Goal: Task Accomplishment & Management: Complete application form

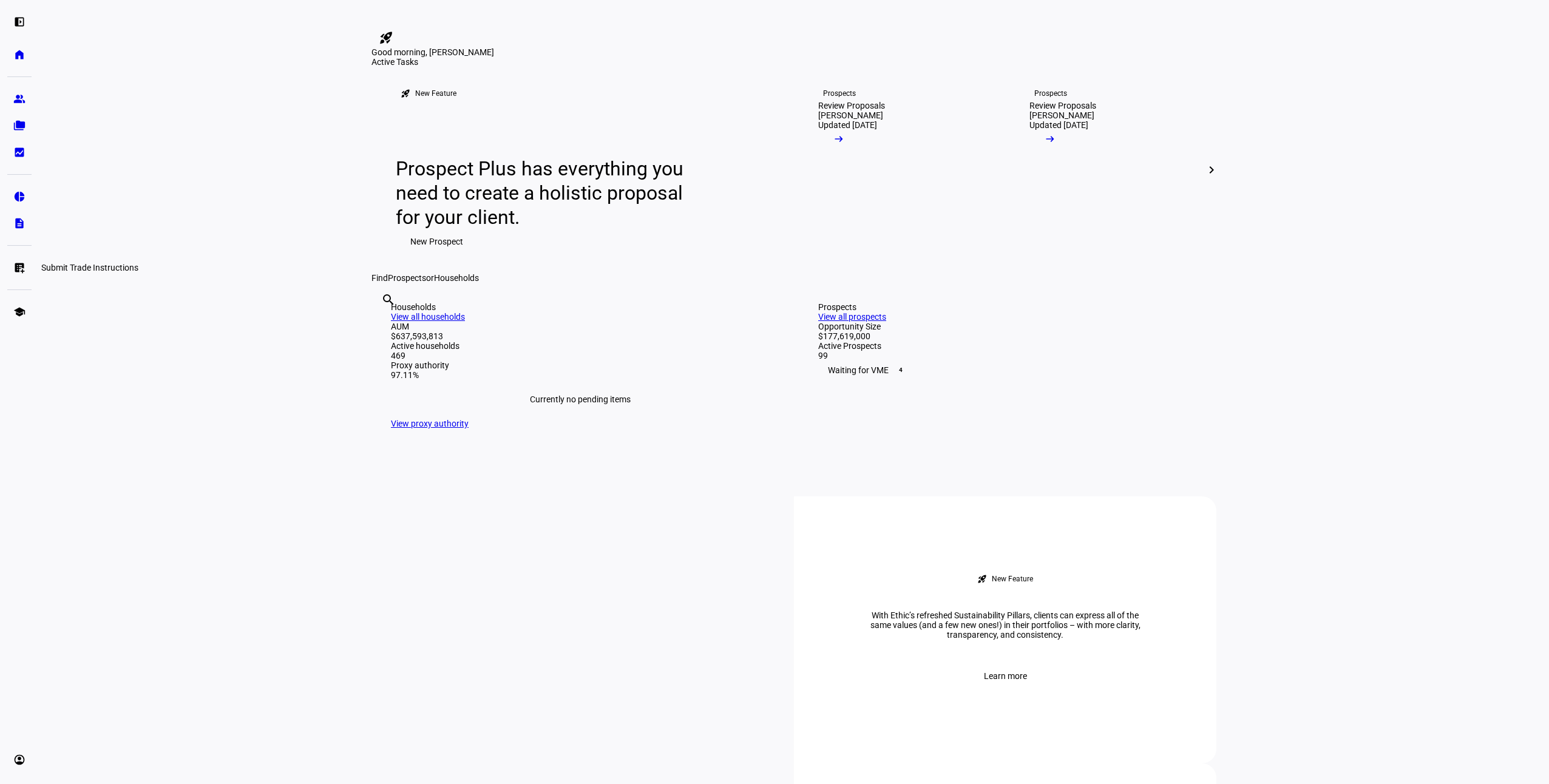
click at [25, 270] on eth-mat-symbol "list_alt_add" at bounding box center [19, 268] width 12 height 12
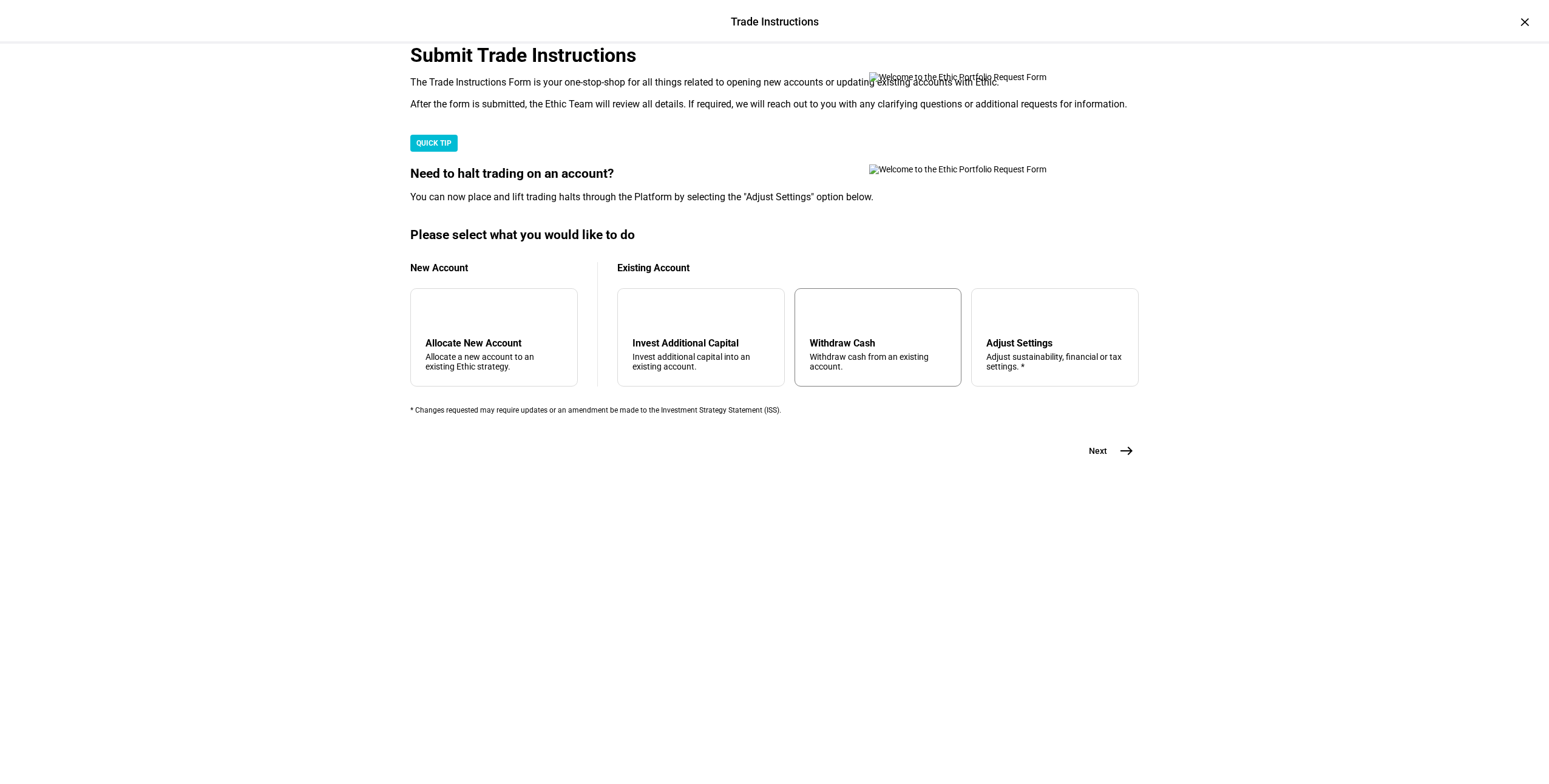
click at [864, 372] on div "Withdraw cash from an existing account." at bounding box center [878, 362] width 137 height 19
click at [1115, 463] on span "east" at bounding box center [1126, 450] width 25 height 24
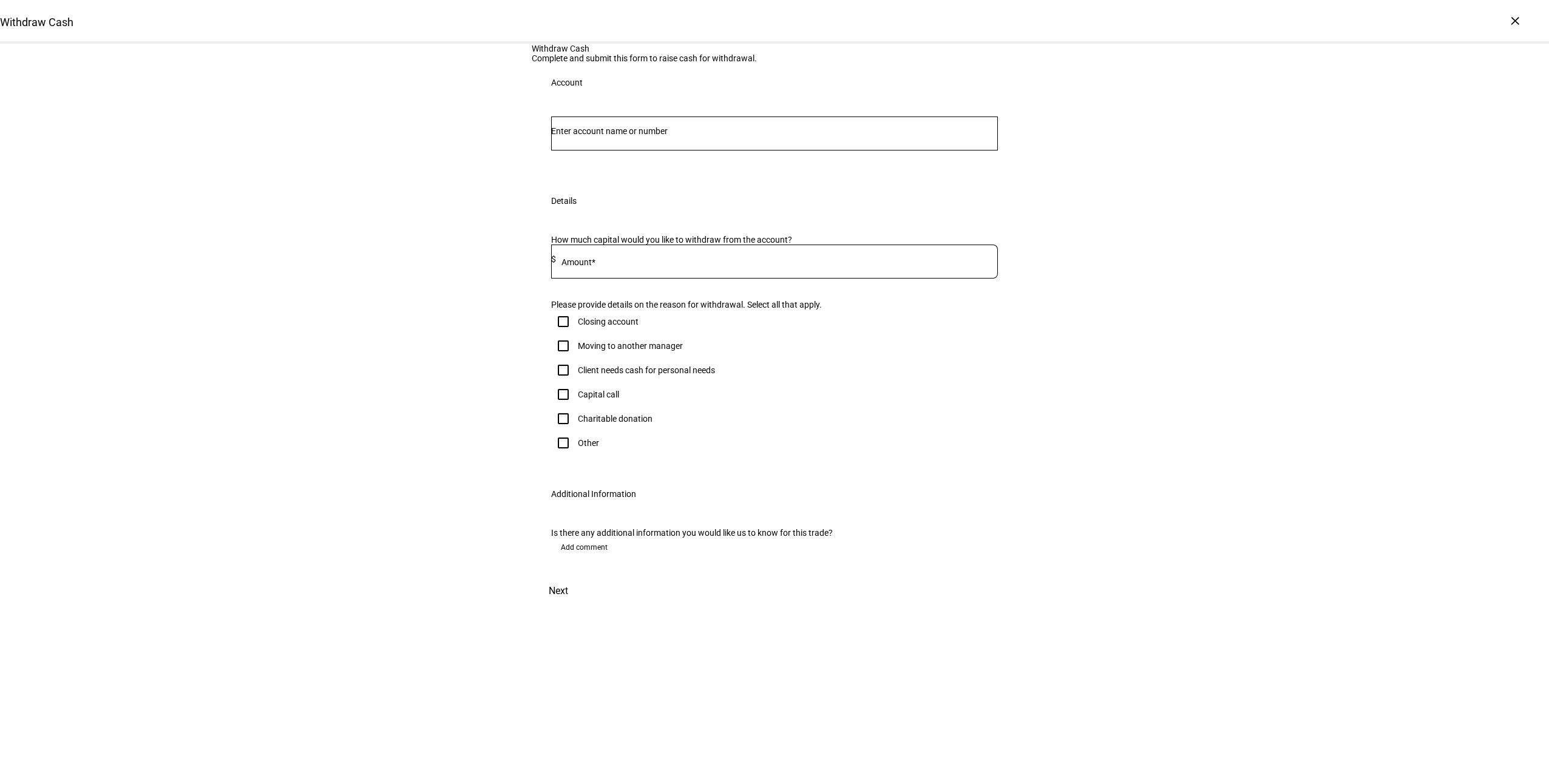
click at [678, 136] on input "Number" at bounding box center [774, 130] width 447 height 9
type input "sos"
click at [614, 323] on span "Joint 3850" at bounding box center [631, 329] width 128 height 12
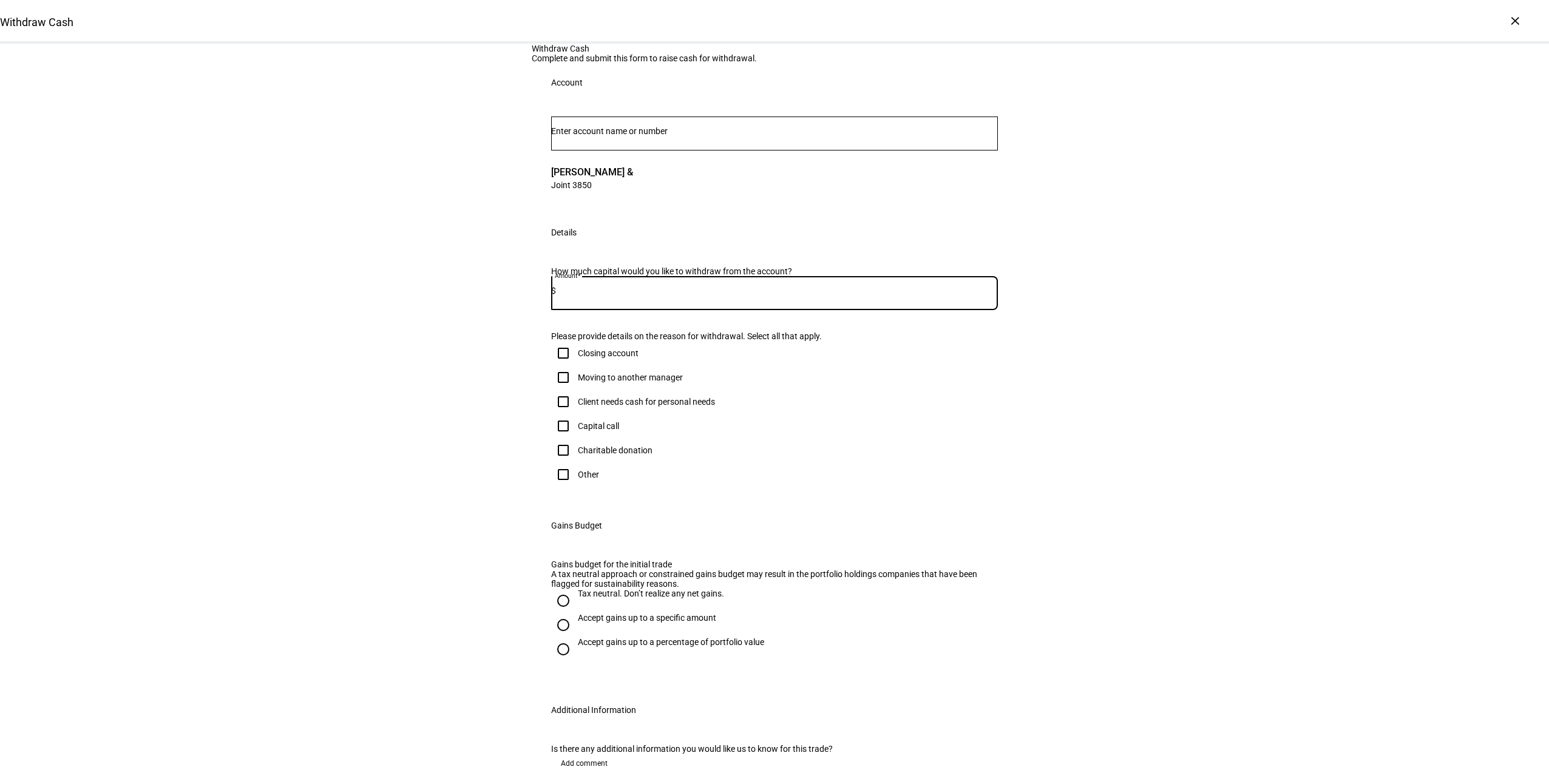
click at [696, 296] on input at bounding box center [777, 290] width 442 height 9
type input "20,000"
click at [565, 414] on input "Client needs cash for personal needs" at bounding box center [563, 401] width 25 height 24
checkbox input "true"
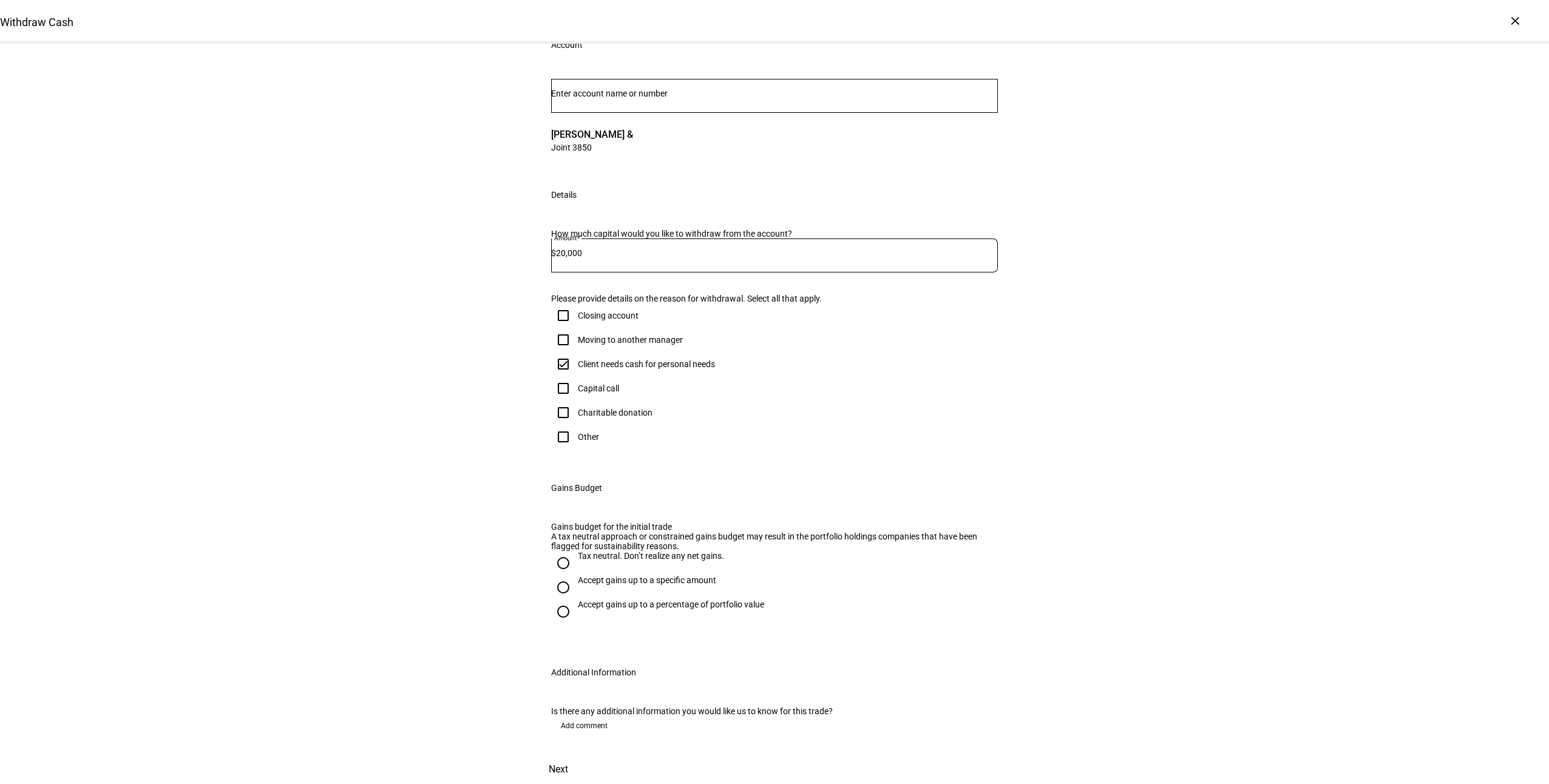
click at [580, 585] on div "Accept gains up to a specific amount" at bounding box center [647, 580] width 139 height 9
click at [575, 600] on input "Accept gains up to a specific amount" at bounding box center [563, 587] width 25 height 24
radio input "true"
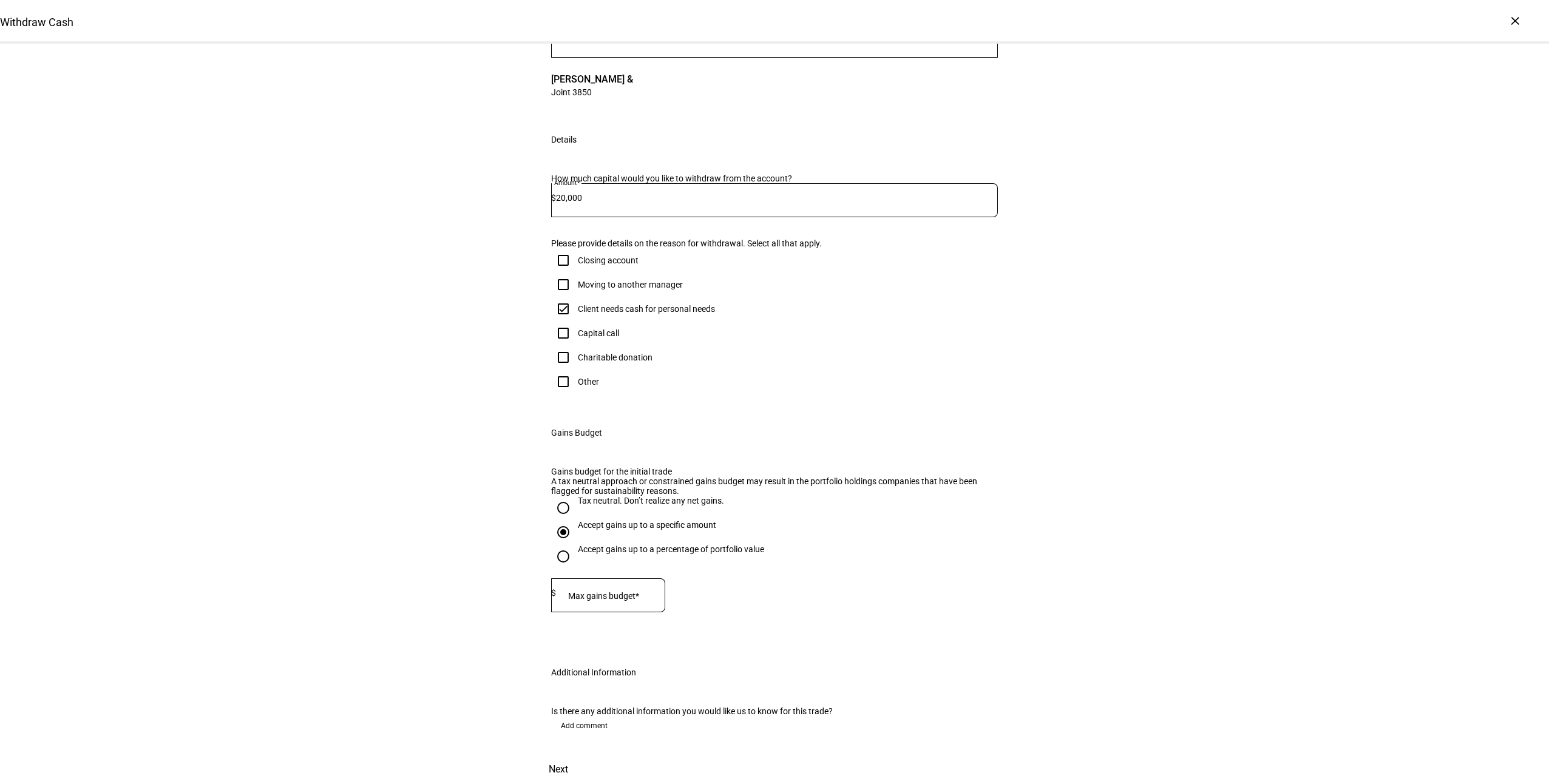
scroll to position [303, 0]
click at [635, 578] on div at bounding box center [610, 595] width 109 height 34
type input "13,000"
click at [568, 754] on span "Next" at bounding box center [558, 769] width 19 height 29
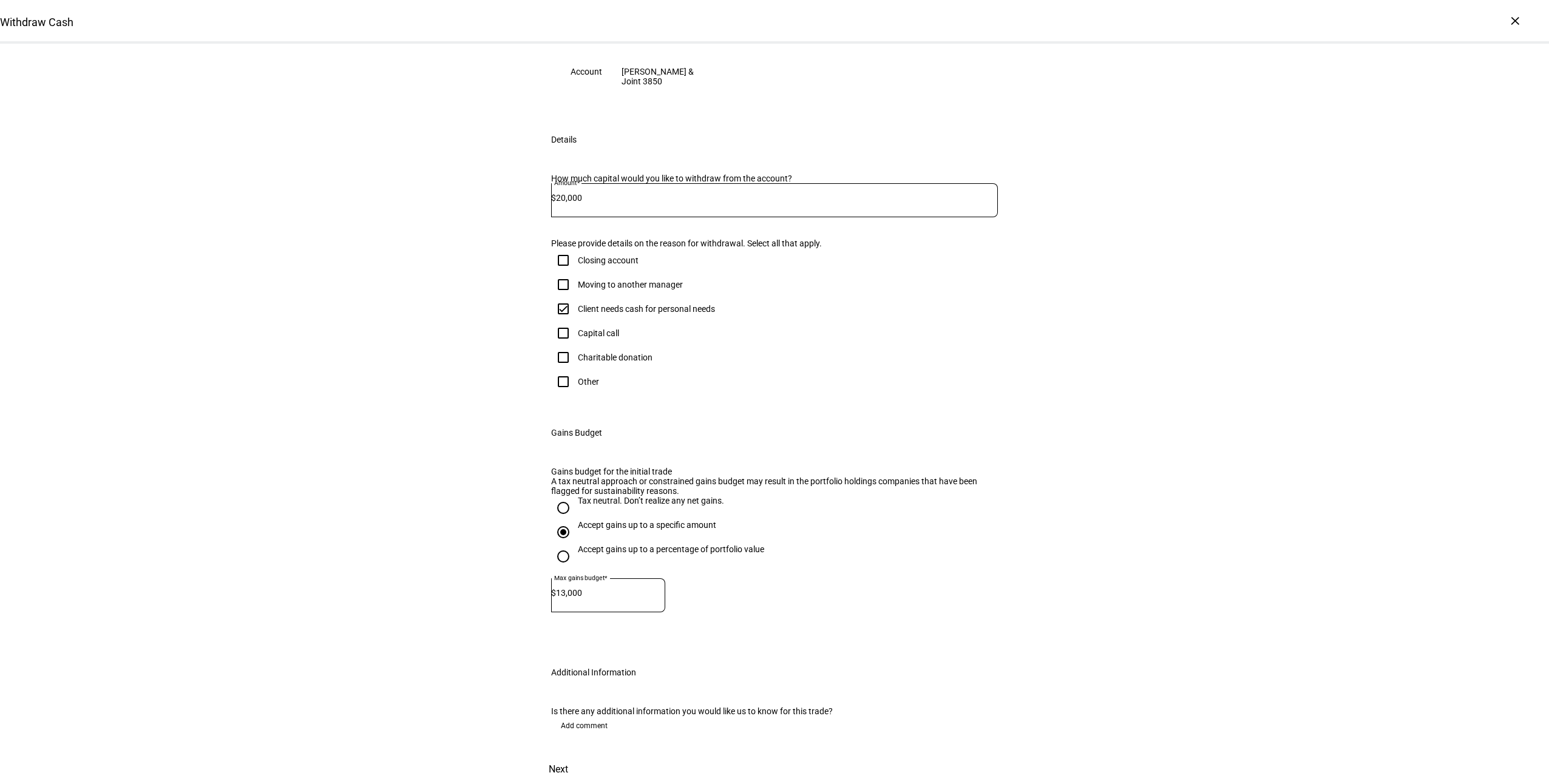
scroll to position [0, 0]
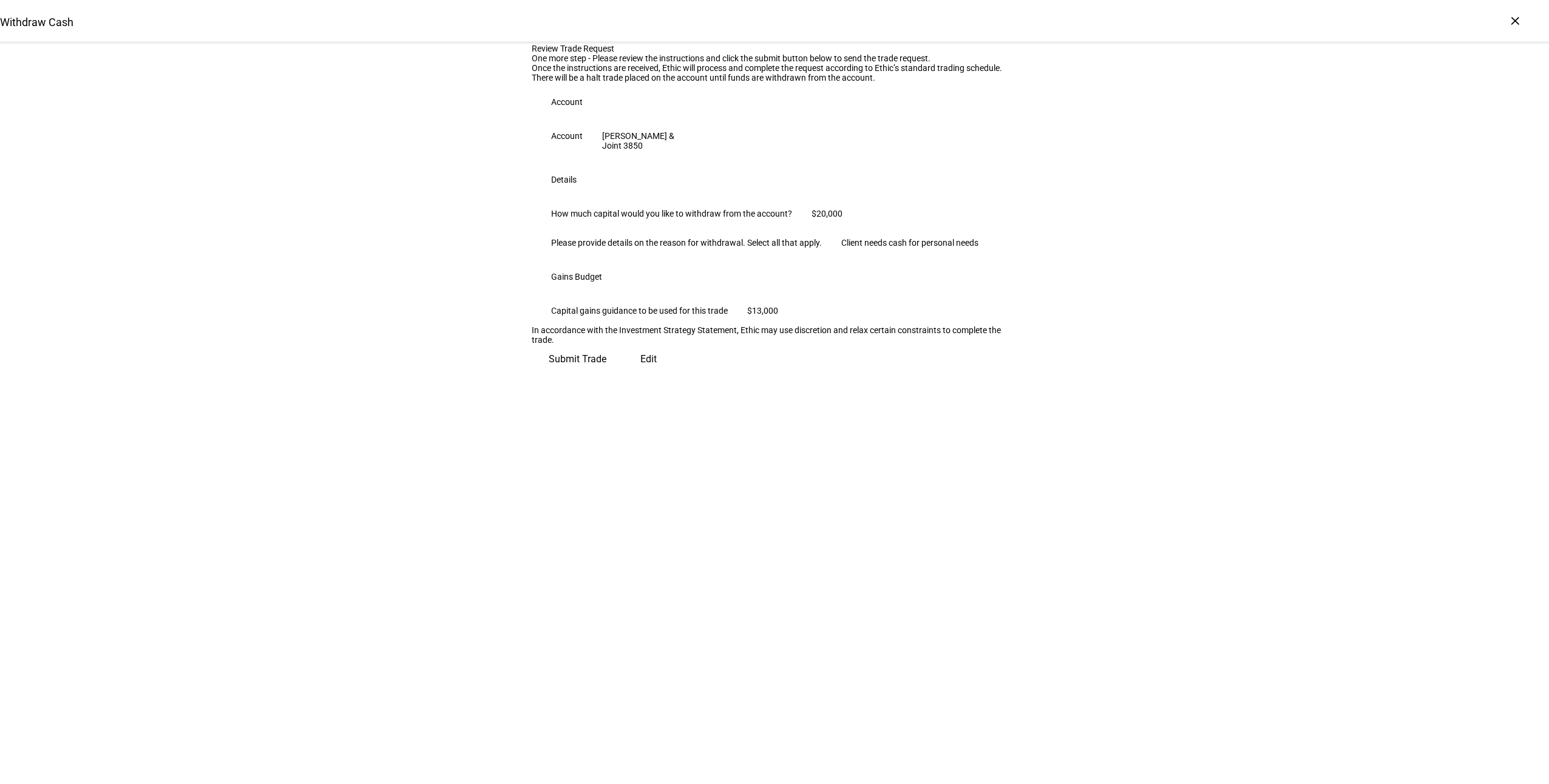
click at [606, 373] on span "Submit Trade" at bounding box center [577, 359] width 57 height 29
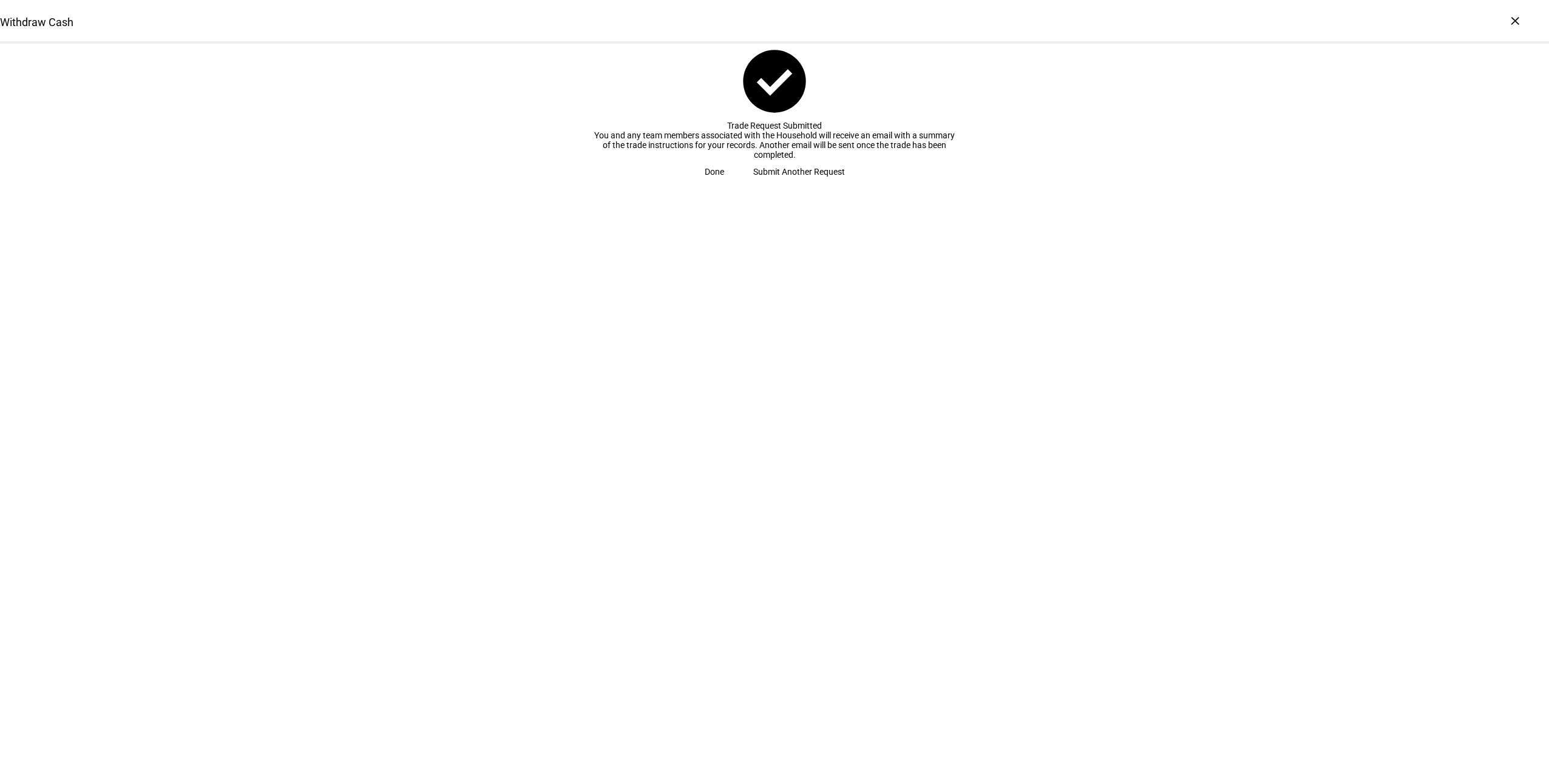
click at [739, 184] on span at bounding box center [714, 172] width 48 height 24
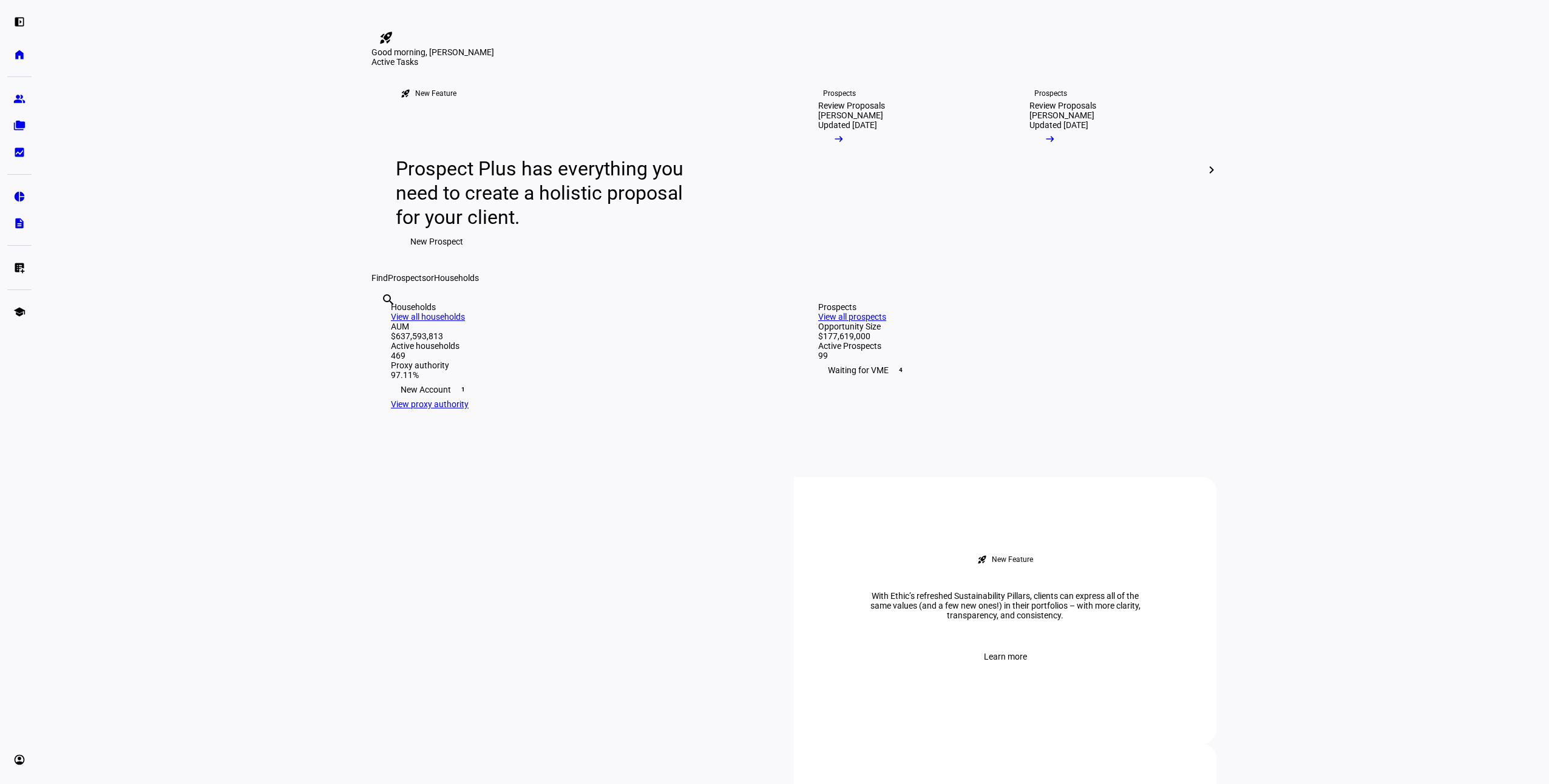
click at [142, 645] on eth-layout-page-content "rocket_launch Product Updates The latest features and improvements Powered by L…" at bounding box center [794, 392] width 1510 height 784
